Goal: Task Accomplishment & Management: Use online tool/utility

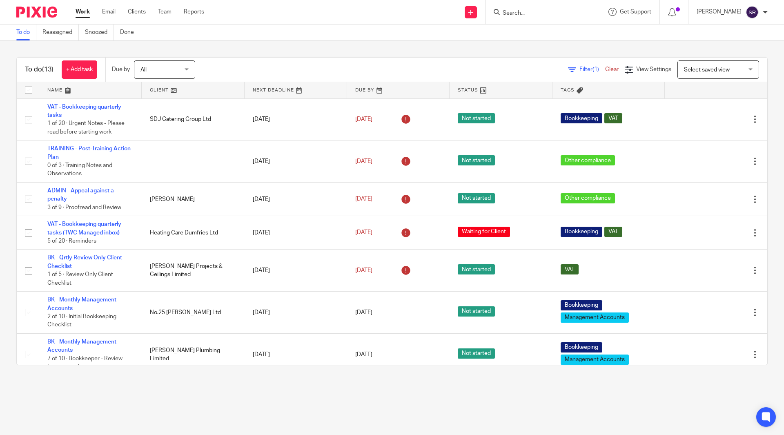
click at [80, 11] on link "Work" at bounding box center [83, 12] width 14 height 8
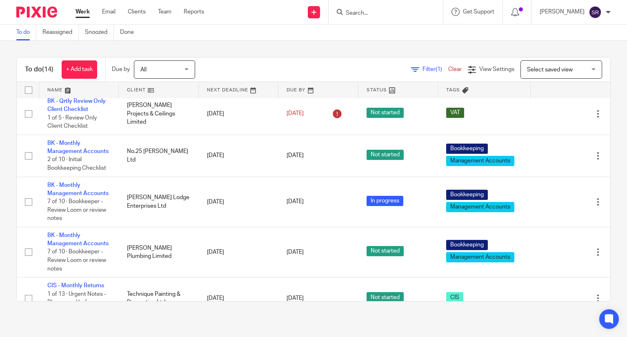
scroll to position [204, 0]
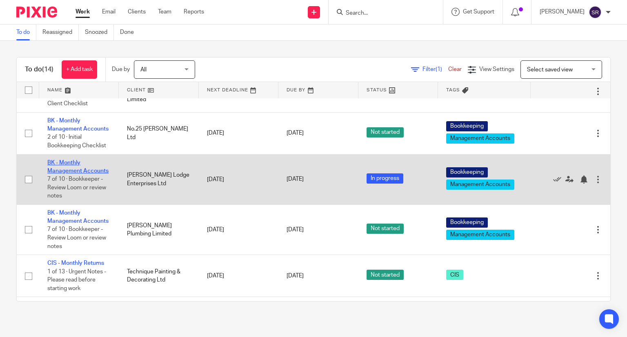
click at [54, 173] on link "BK - Monthly Management Accounts" at bounding box center [77, 167] width 61 height 14
